Goal: Transaction & Acquisition: Obtain resource

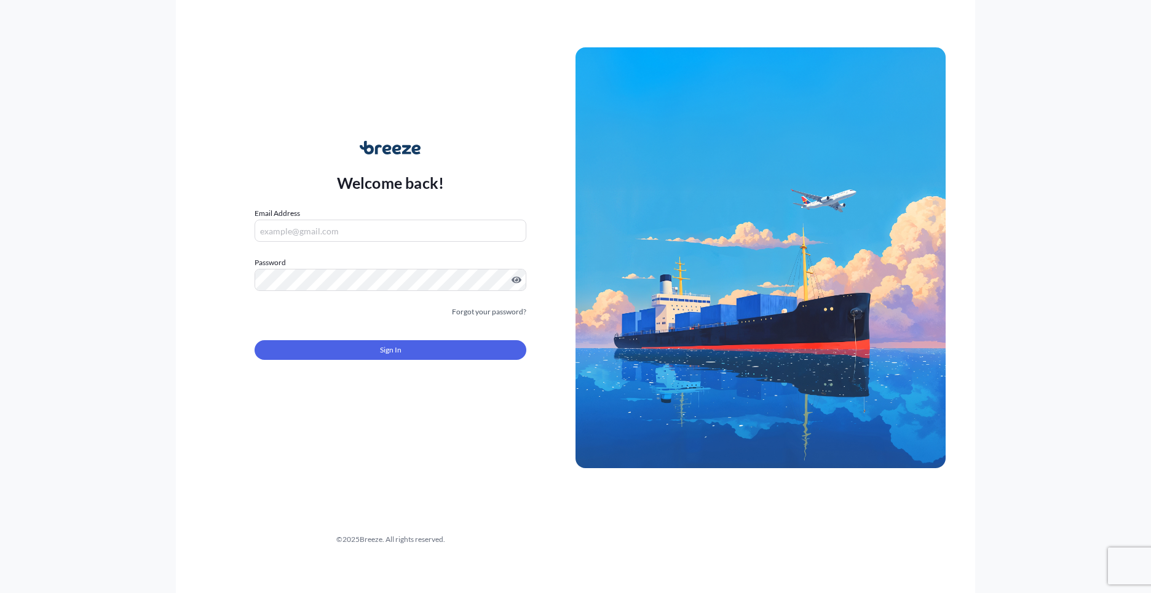
type input "[PERSON_NAME][EMAIL_ADDRESS][PERSON_NAME][DOMAIN_NAME]"
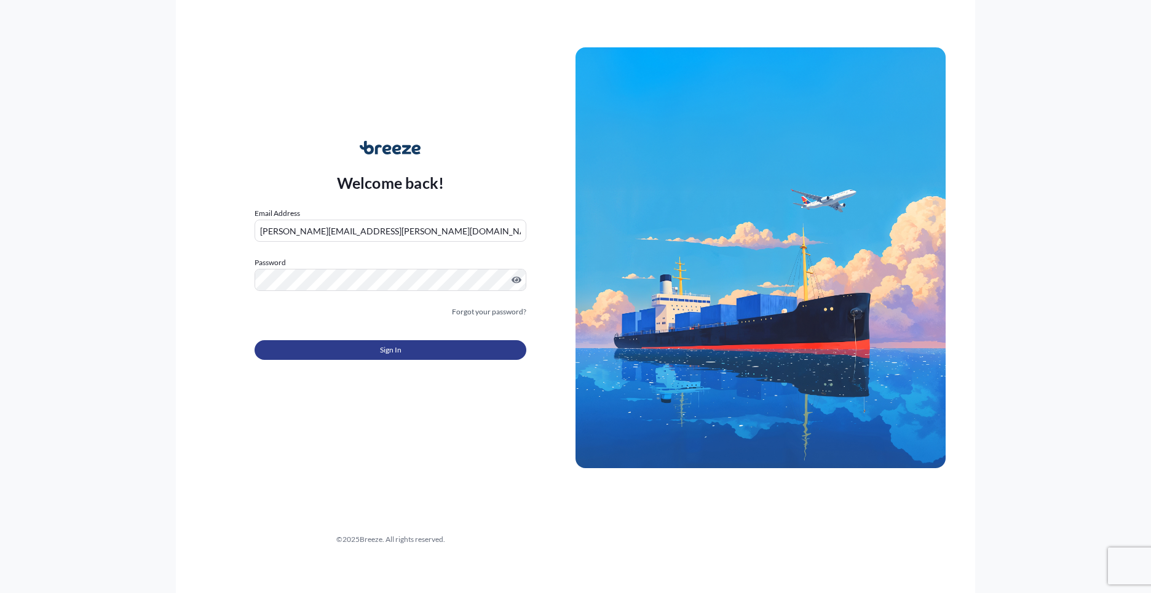
click at [424, 350] on button "Sign In" at bounding box center [390, 350] width 272 height 20
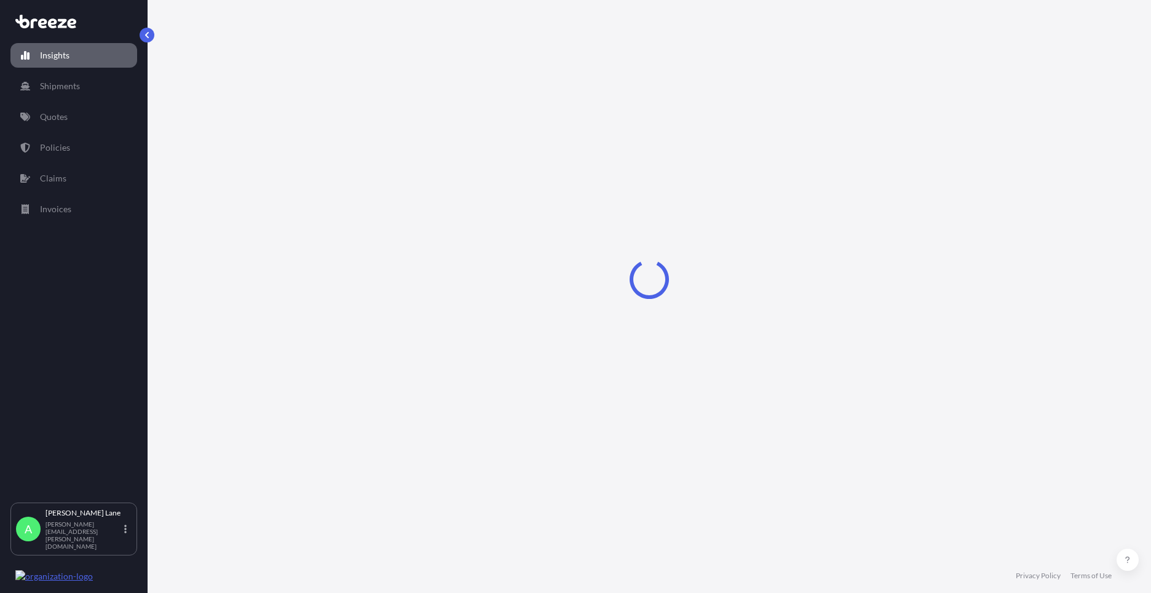
select select "2025"
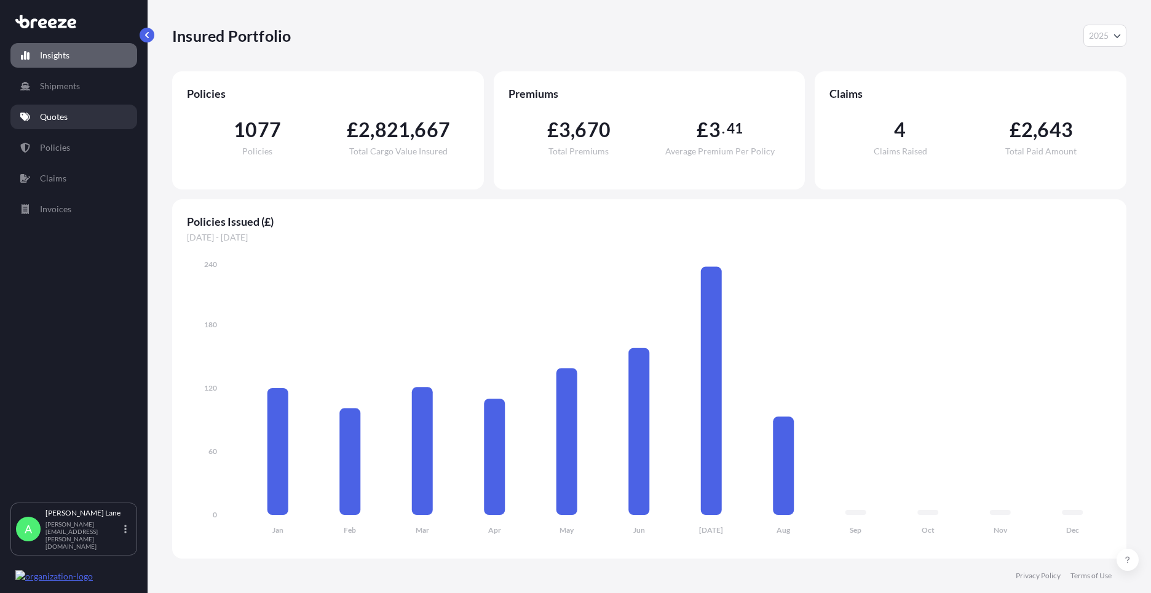
click at [69, 119] on link "Quotes" at bounding box center [73, 116] width 127 height 25
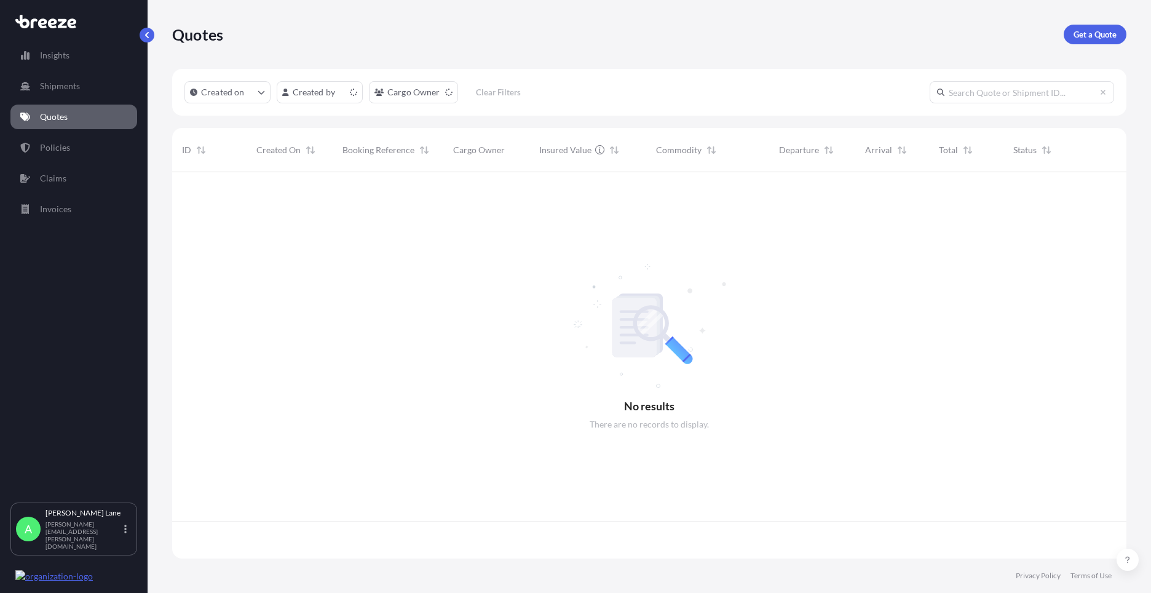
scroll to position [384, 945]
click at [1097, 31] on p "Get a Quote" at bounding box center [1094, 34] width 43 height 12
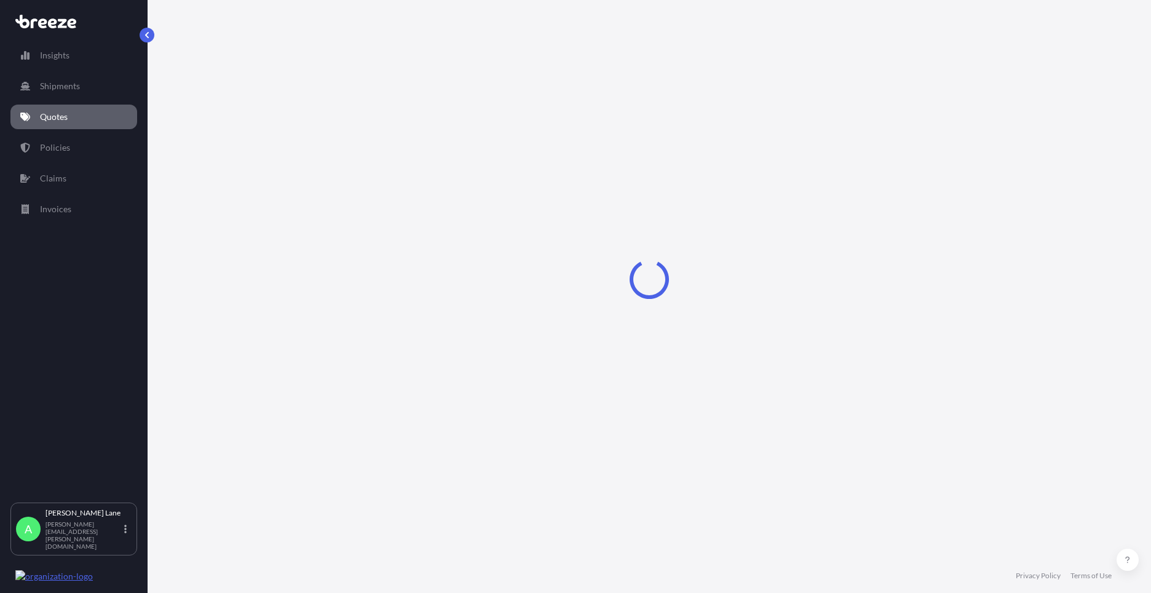
select select "Road"
select select "1"
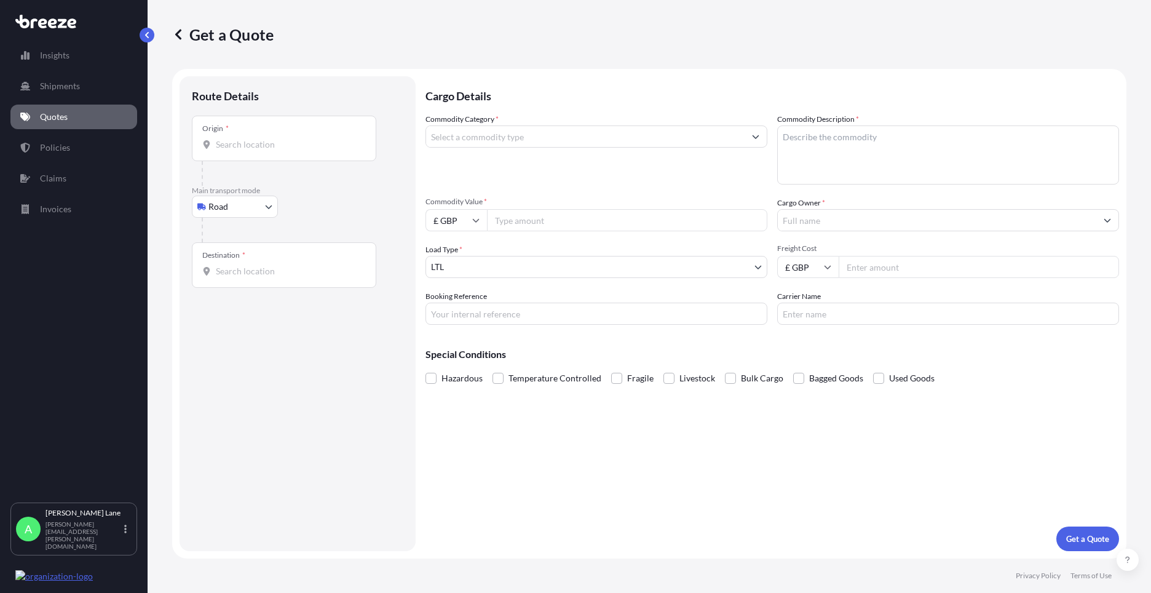
click at [237, 208] on body "Insights Shipments Quotes Policies Claims Invoices A [PERSON_NAME] [PERSON_NAME…" at bounding box center [575, 296] width 1151 height 593
click at [241, 261] on div "Air" at bounding box center [235, 261] width 76 height 22
select select "Air"
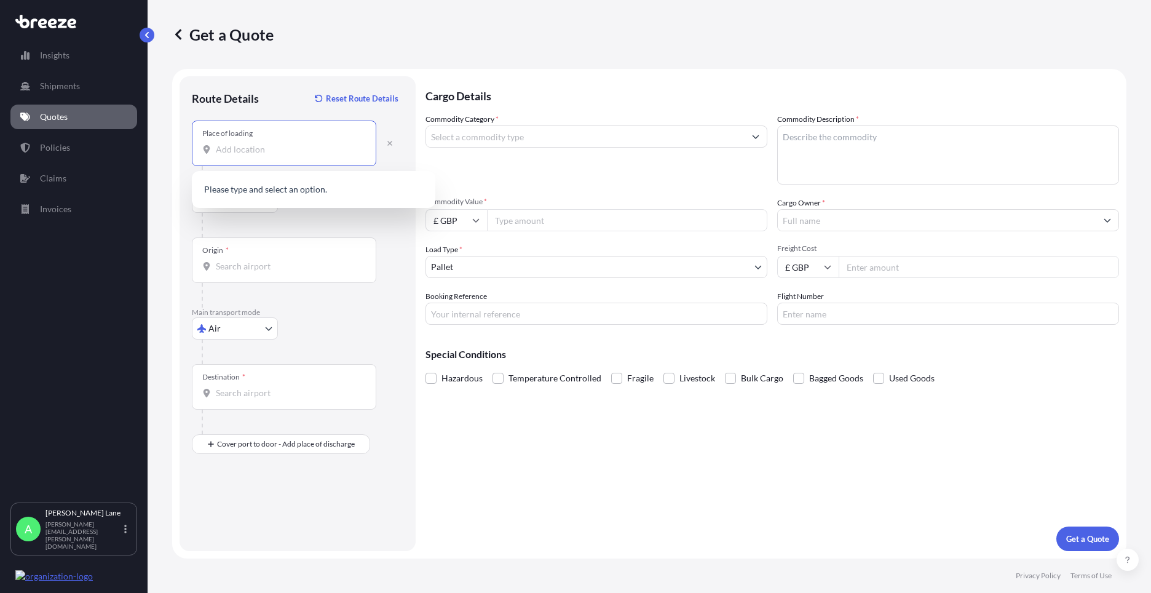
paste input "SG13 7UB"
type input "[STREET_ADDRESS]"
click at [289, 256] on div "Origin *" at bounding box center [284, 259] width 184 height 45
click at [289, 260] on input "Origin *" at bounding box center [288, 266] width 145 height 12
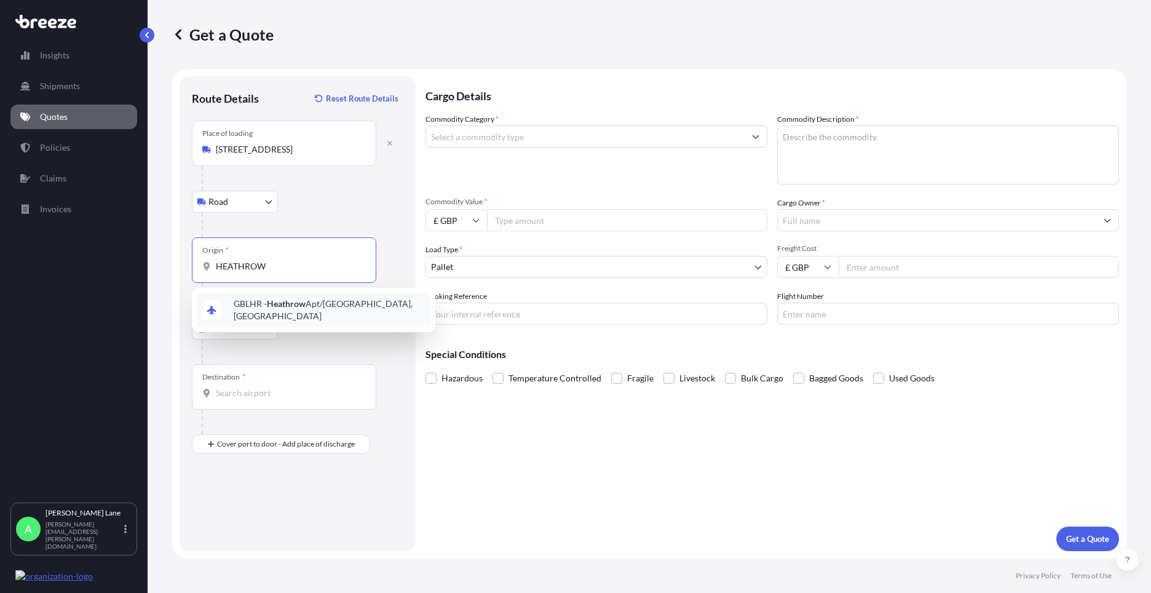
click at [309, 312] on span "GBLHR - Heathrow Apt/[GEOGRAPHIC_DATA], [GEOGRAPHIC_DATA]" at bounding box center [330, 309] width 192 height 25
type input "GBLHR - Heathrow Apt/[GEOGRAPHIC_DATA], [GEOGRAPHIC_DATA]"
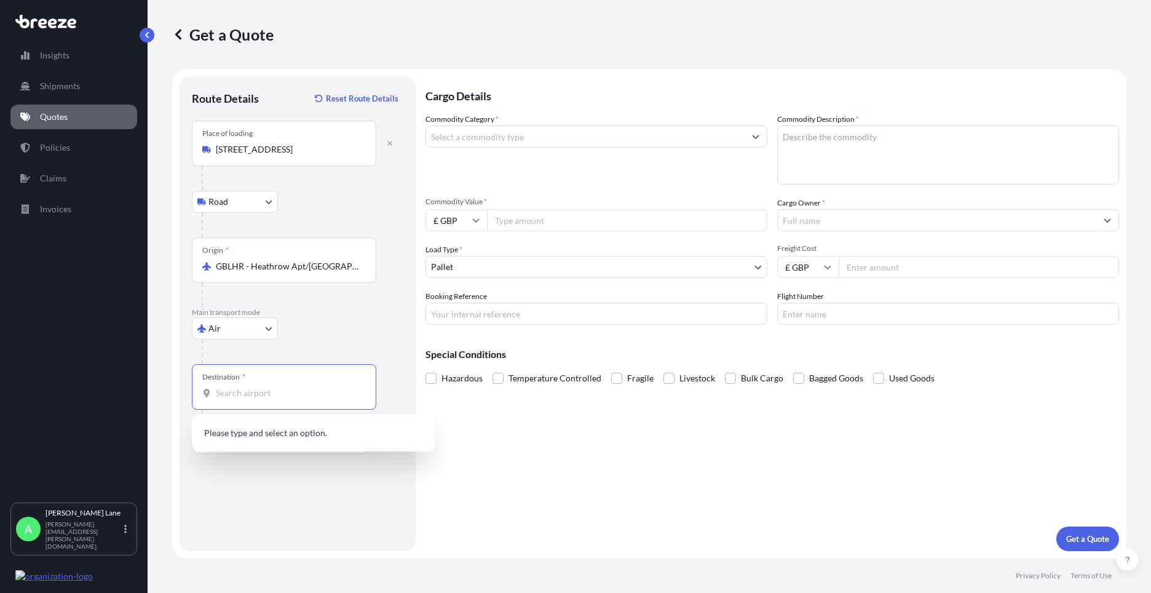
click at [296, 387] on input "Destination *" at bounding box center [288, 393] width 145 height 12
paste input "[GEOGRAPHIC_DATA]"
click at [304, 438] on span "[PERSON_NAME] - [GEOGRAPHIC_DATA] , [GEOGRAPHIC_DATA]" at bounding box center [330, 436] width 192 height 25
type input "[PERSON_NAME] - [GEOGRAPHIC_DATA], [GEOGRAPHIC_DATA]"
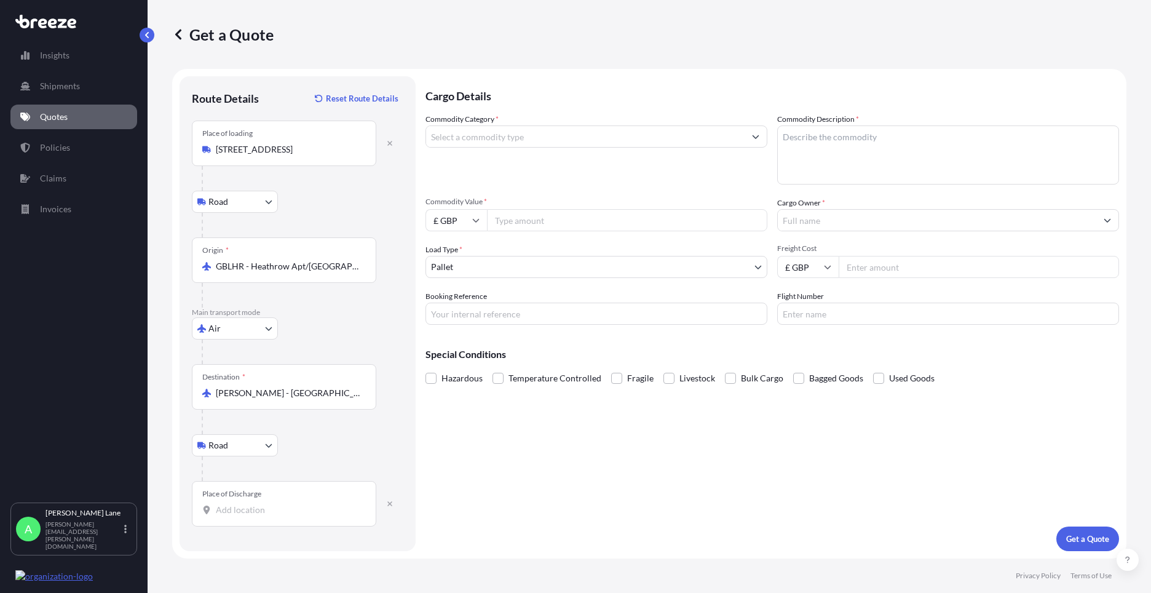
click at [281, 511] on input "Place of Discharge" at bounding box center [288, 509] width 145 height 12
paste input "[GEOGRAPHIC_DATA]"
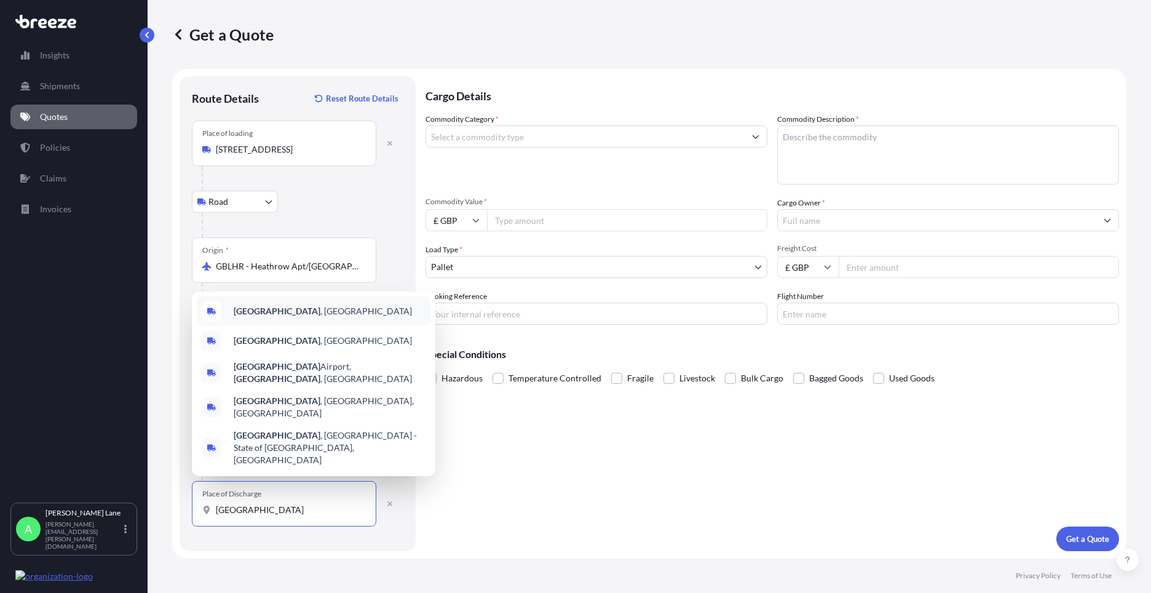
click at [302, 325] on div "[GEOGRAPHIC_DATA] , [GEOGRAPHIC_DATA]" at bounding box center [314, 311] width 234 height 30
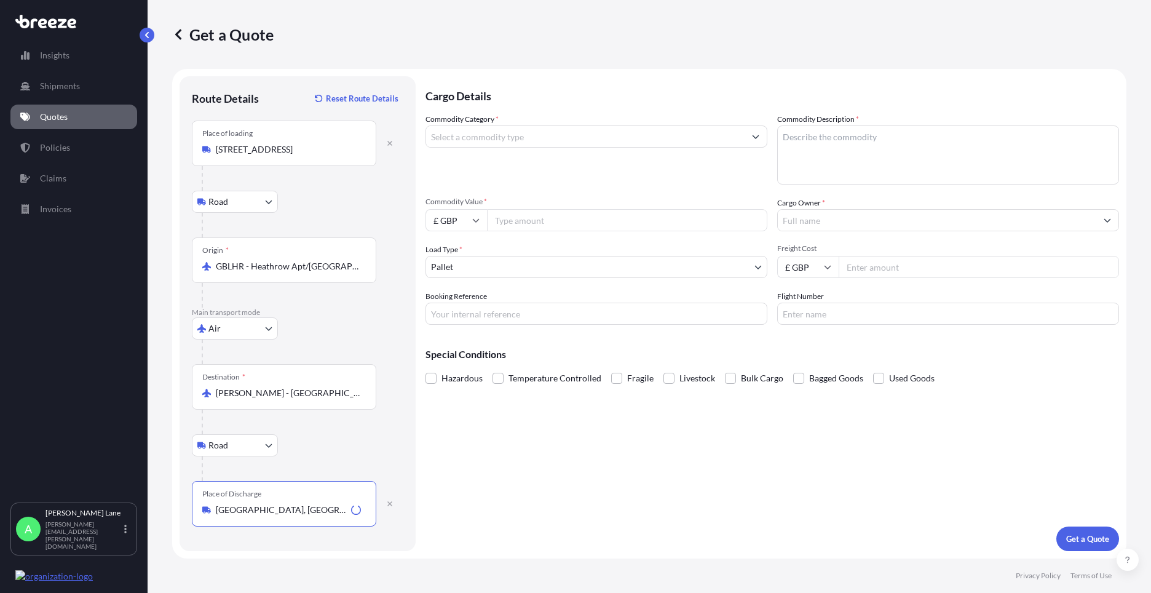
type input "[GEOGRAPHIC_DATA], [GEOGRAPHIC_DATA]"
click at [487, 143] on input "Commodity Category *" at bounding box center [585, 136] width 318 height 22
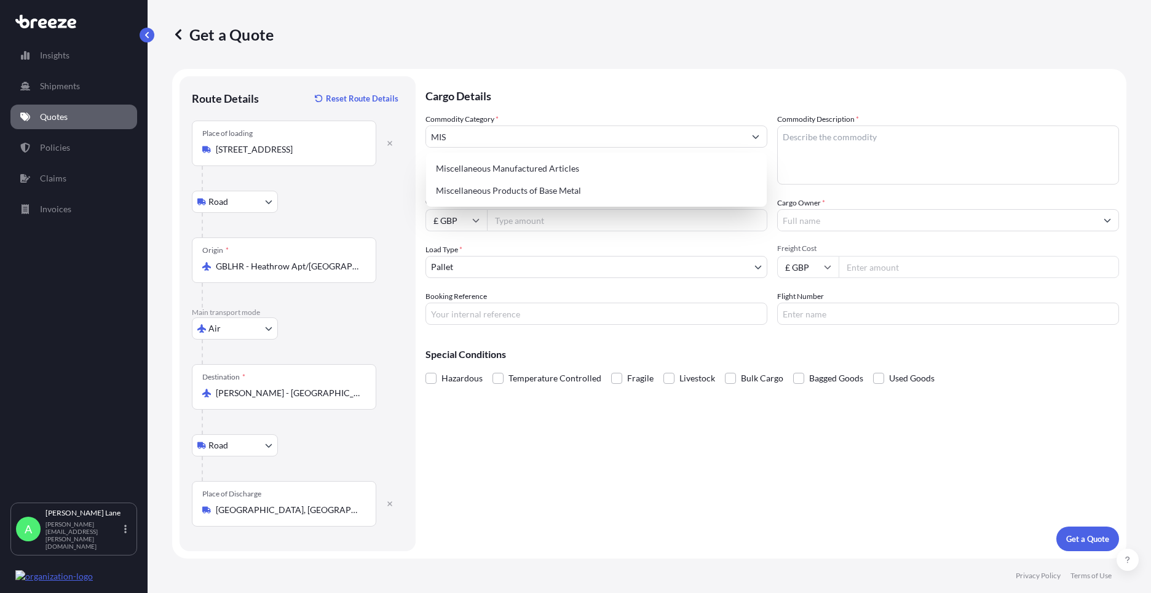
click at [491, 157] on div "Miscellaneous Manufactured Articles Miscellaneous Products of Base Metal" at bounding box center [596, 179] width 341 height 54
type input "Miscellaneous Manufactured Articles"
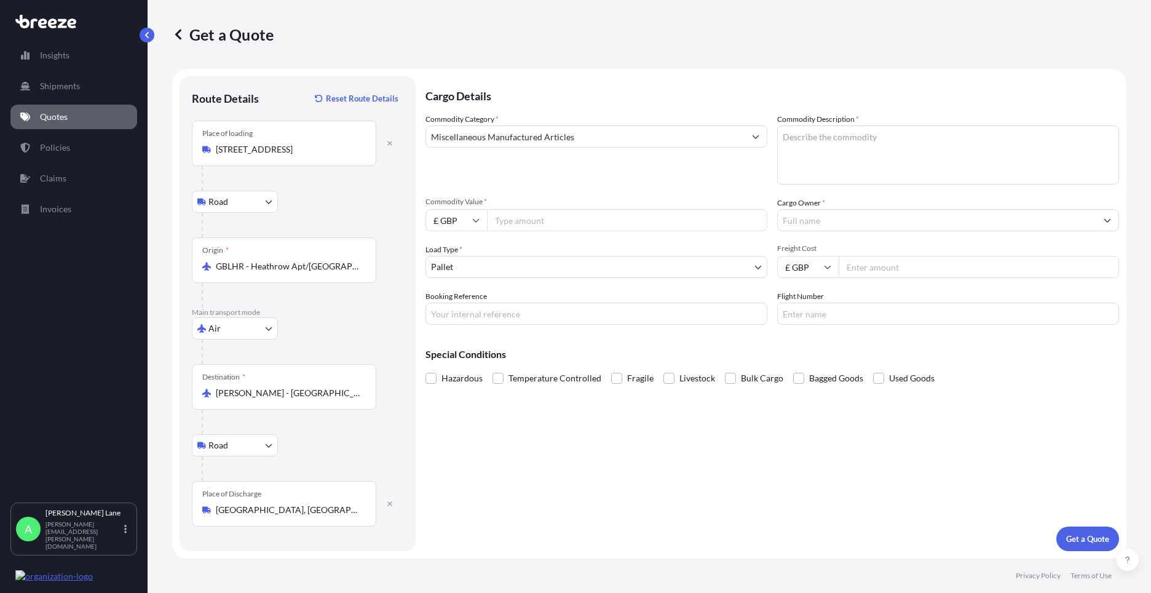
click at [531, 219] on input "Commodity Value *" at bounding box center [627, 220] width 280 height 22
type input "700"
click at [459, 266] on body "75 options available. 23 options available. 2 options available. Insights Shipm…" at bounding box center [575, 296] width 1151 height 593
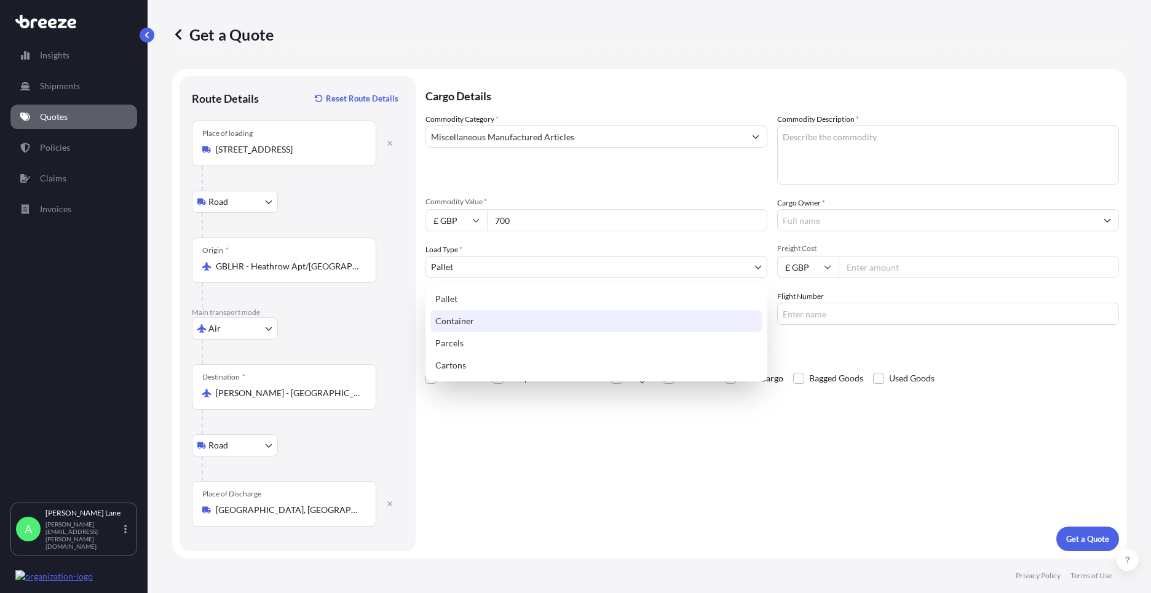
click at [451, 342] on div "Parcels" at bounding box center [596, 343] width 332 height 22
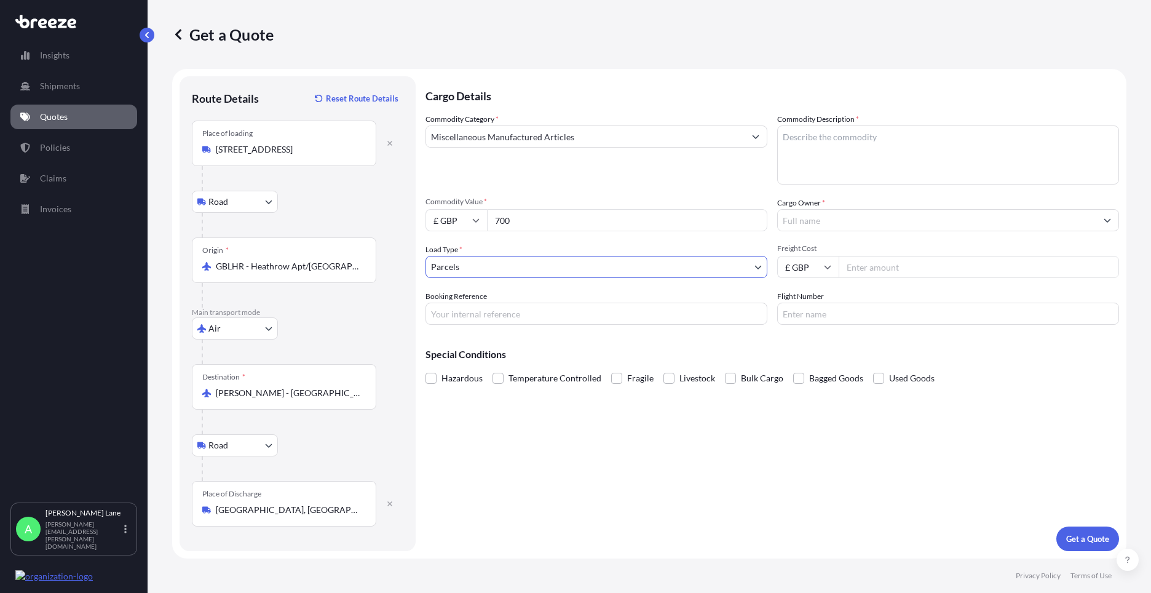
click at [510, 309] on input "Booking Reference" at bounding box center [596, 313] width 342 height 22
paste input "1889050"
type input "1889050"
click at [828, 164] on textarea "Commodity Description *" at bounding box center [948, 154] width 342 height 59
type textarea "AIR & OIL FILTERS"
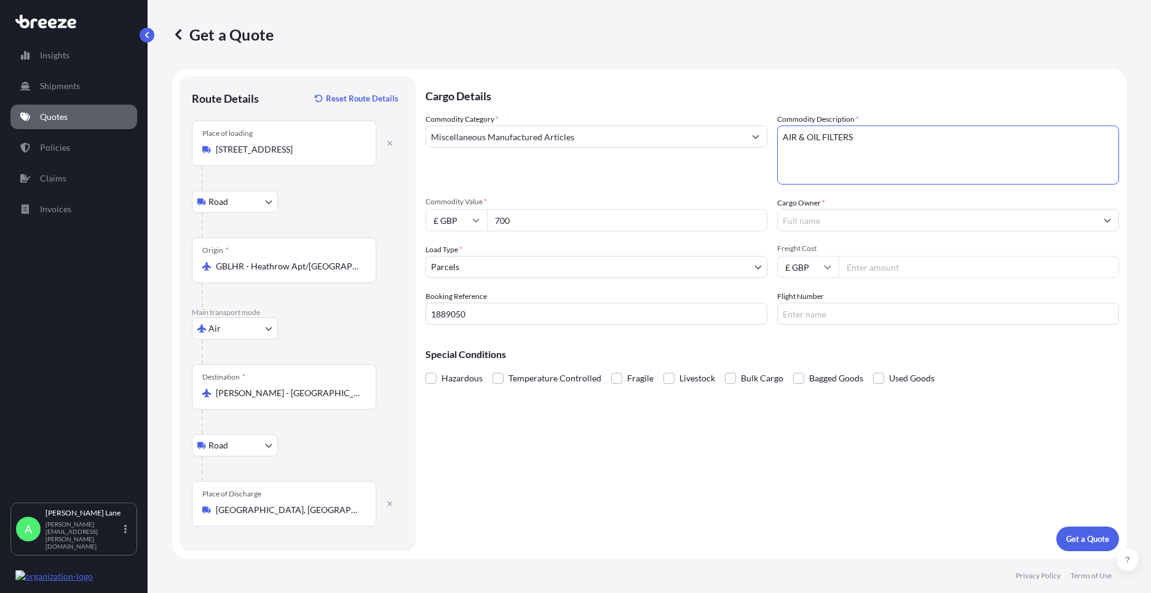
click at [821, 222] on input "Cargo Owner *" at bounding box center [937, 220] width 318 height 22
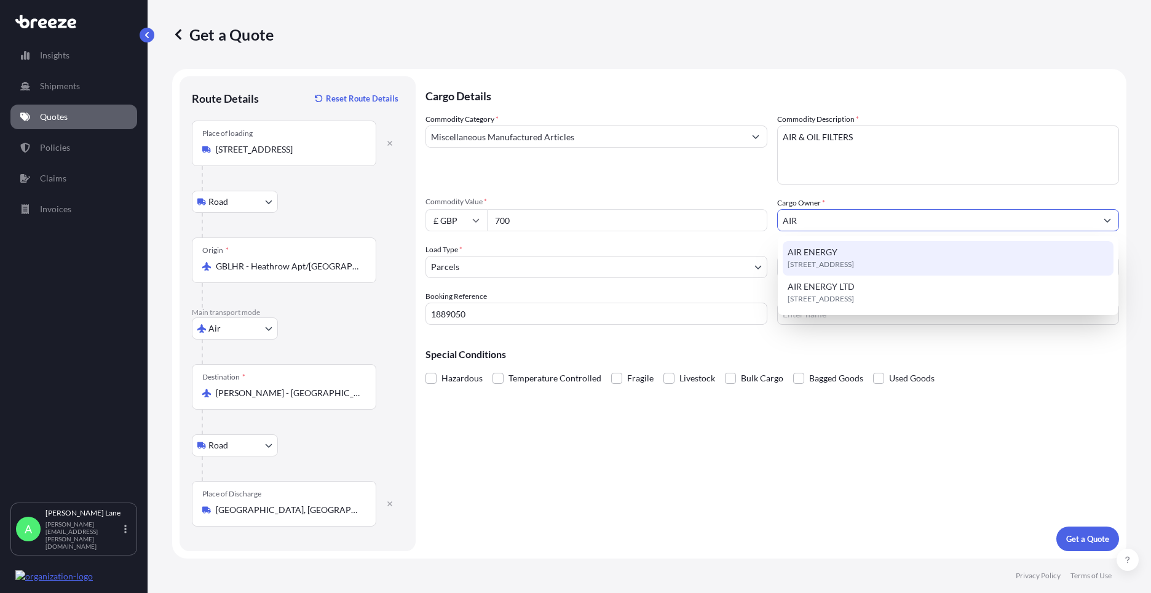
click at [833, 266] on span "[STREET_ADDRESS]" at bounding box center [820, 264] width 66 height 12
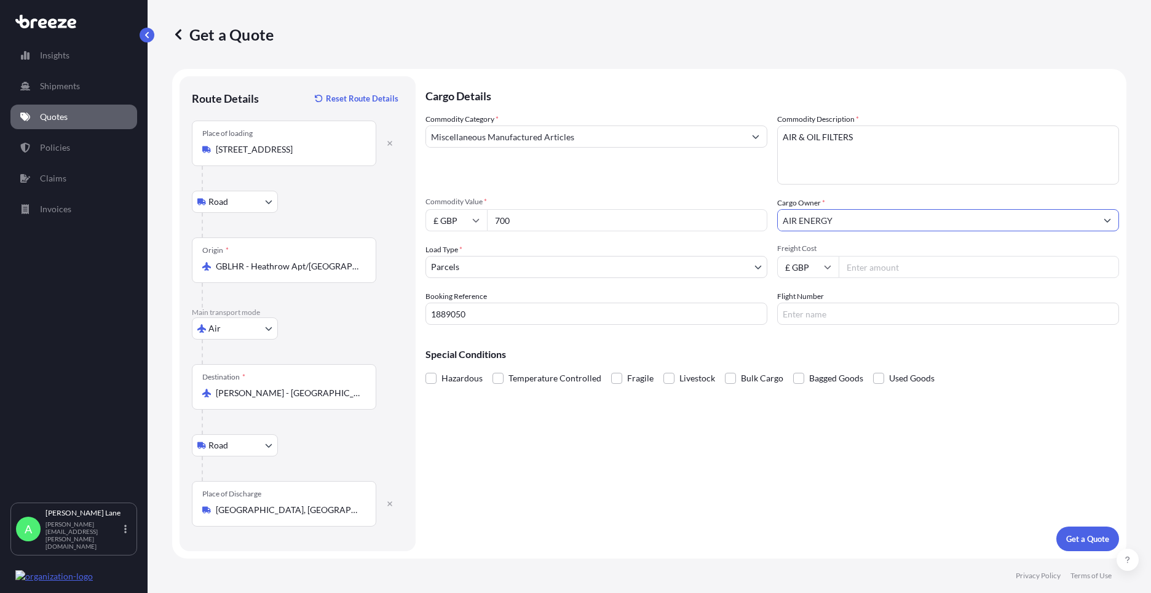
type input "AIR ENERGY"
click at [888, 255] on div "Freight Cost £ GBP" at bounding box center [948, 260] width 342 height 34
click at [887, 270] on input "Freight Cost" at bounding box center [978, 267] width 280 height 22
type input "332.76"
click at [814, 315] on input "Flight Number" at bounding box center [948, 313] width 342 height 22
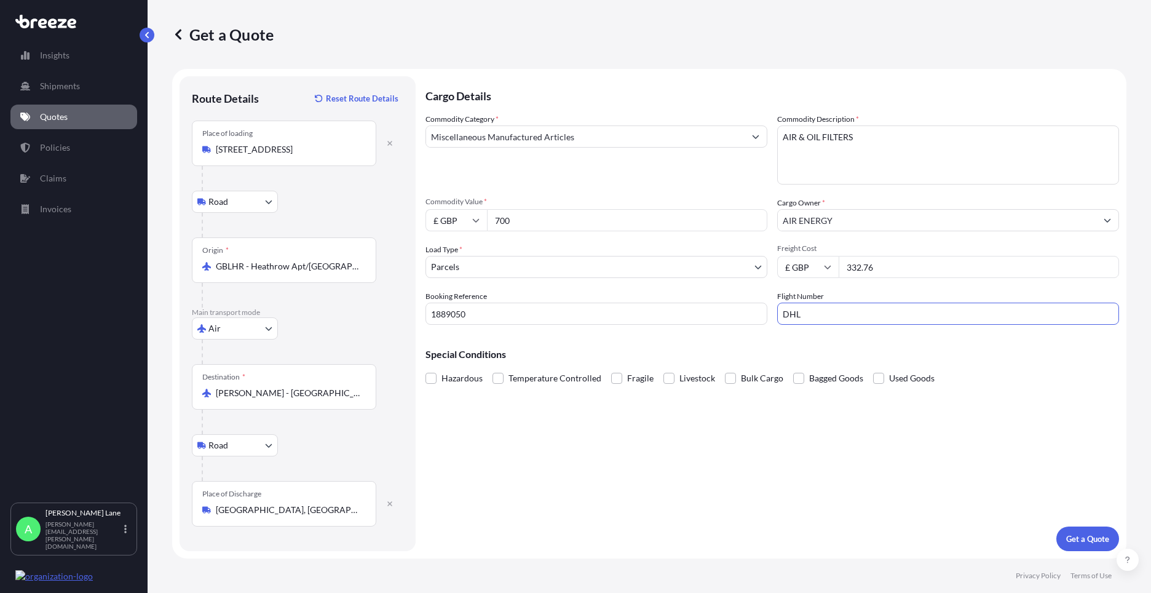
type input "DHL"
click at [1085, 548] on button "Get a Quote" at bounding box center [1087, 538] width 63 height 25
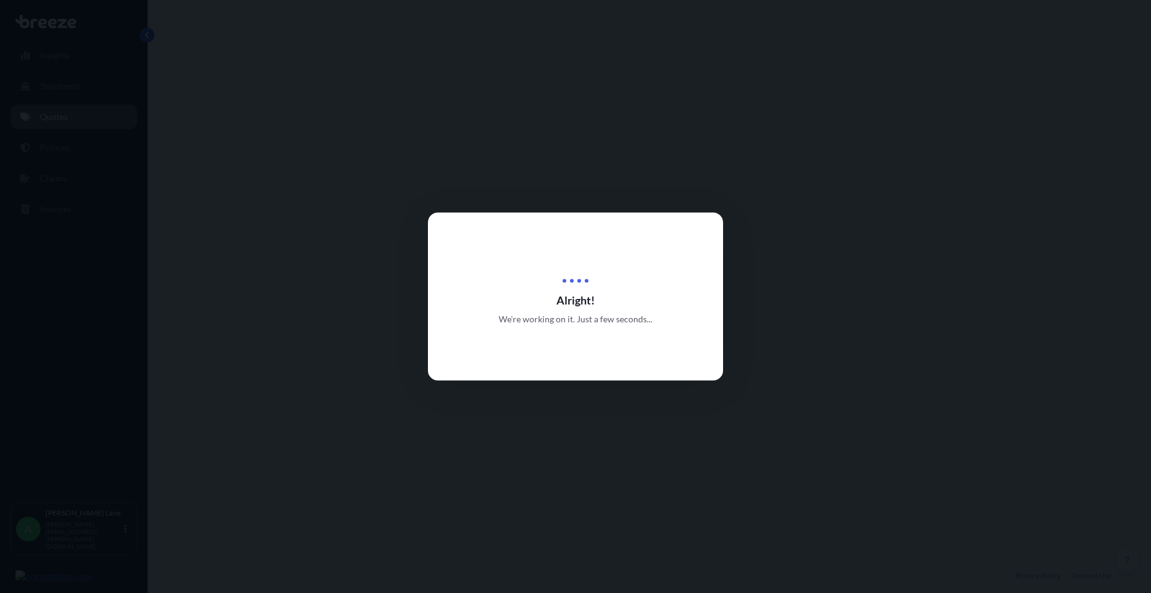
select select "Road"
select select "Air"
select select "Road"
select select "3"
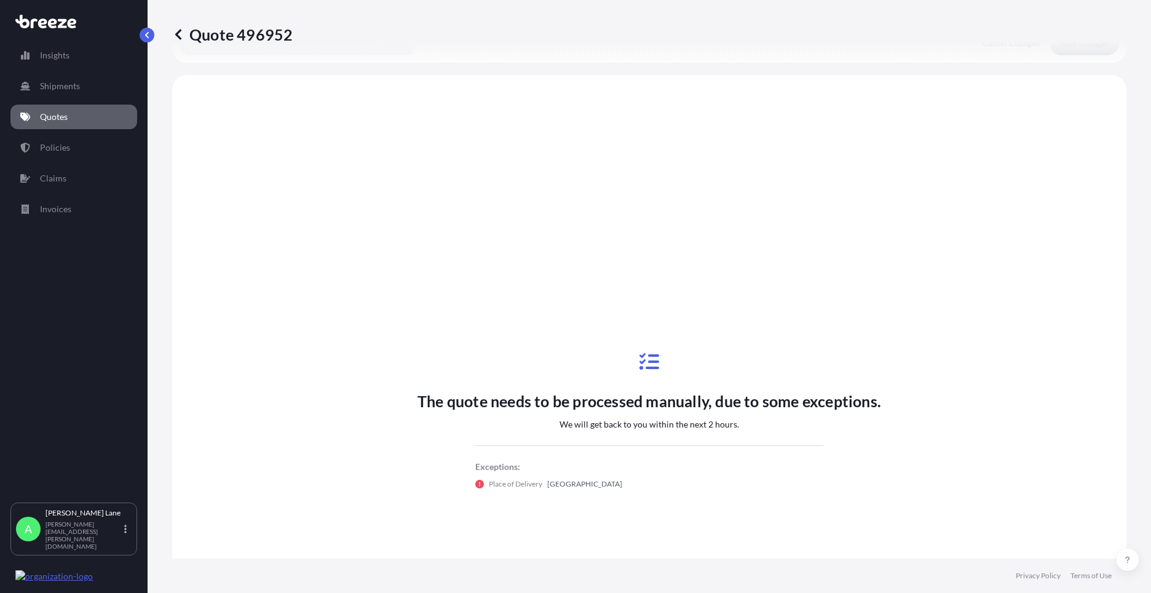
scroll to position [492, 0]
